Goal: Navigation & Orientation: Find specific page/section

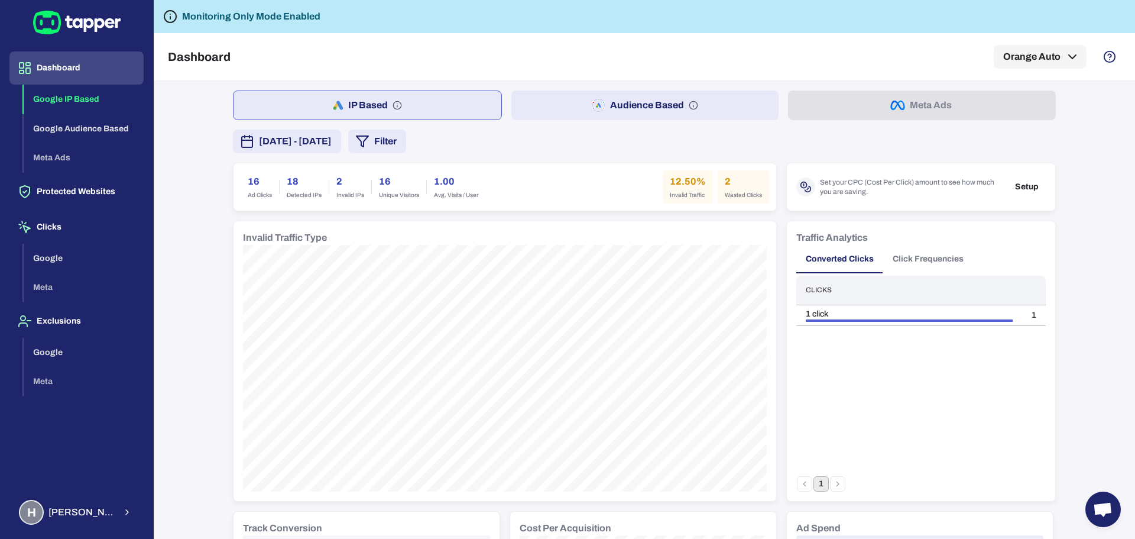
click at [379, 106] on button "IP Based" at bounding box center [367, 105] width 269 height 30
click at [84, 127] on button "Google Audience Based" at bounding box center [84, 129] width 120 height 30
click at [88, 102] on button "Google IP Based" at bounding box center [84, 100] width 120 height 30
click at [716, 132] on div "[DATE] - [DATE] Filter" at bounding box center [644, 141] width 823 height 24
click at [530, 132] on div "[DATE] - [DATE] Filter" at bounding box center [644, 141] width 823 height 24
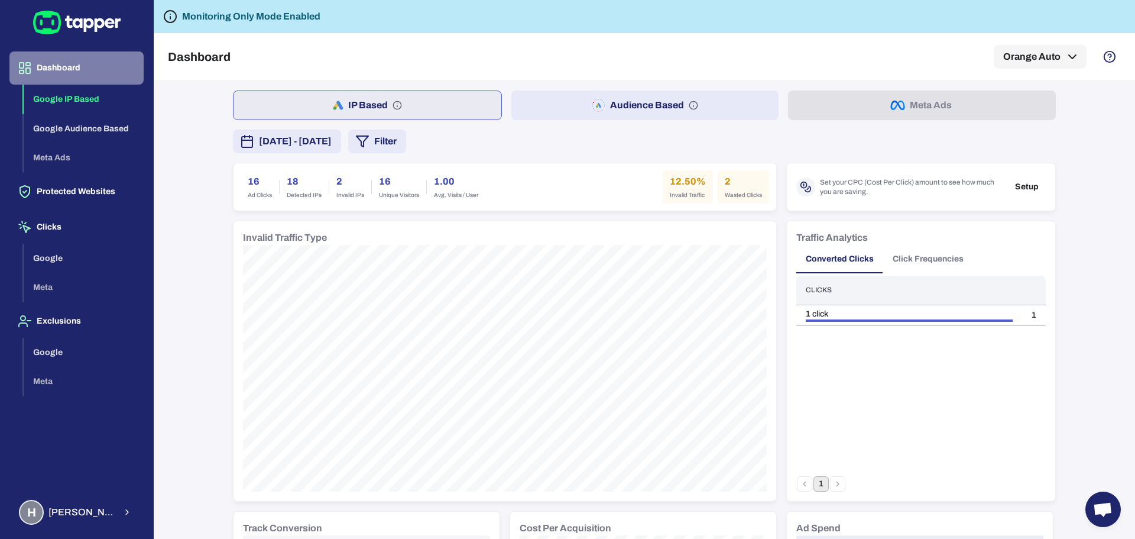
click at [64, 71] on button "Dashboard" at bounding box center [76, 67] width 134 height 33
click at [102, 28] on icon at bounding box center [77, 23] width 88 height 24
